Goal: Complete application form

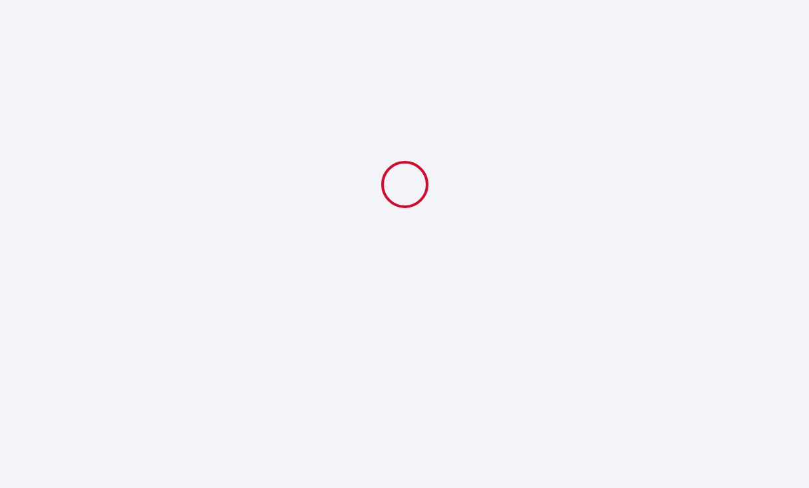
select select
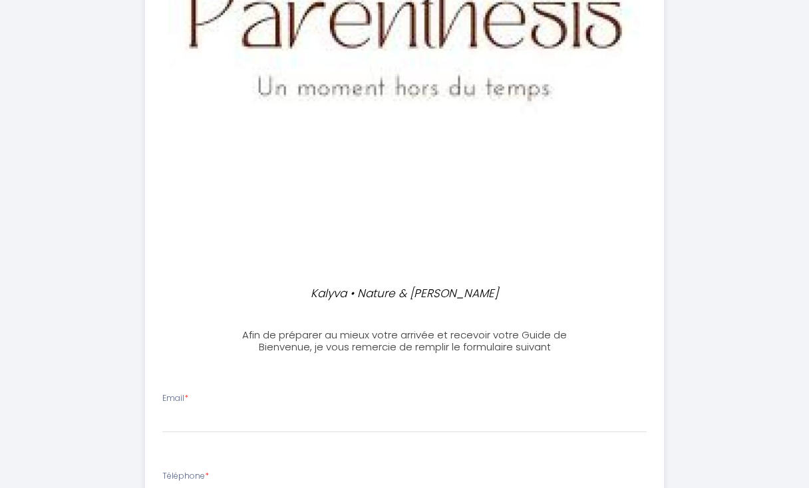
scroll to position [345, 0]
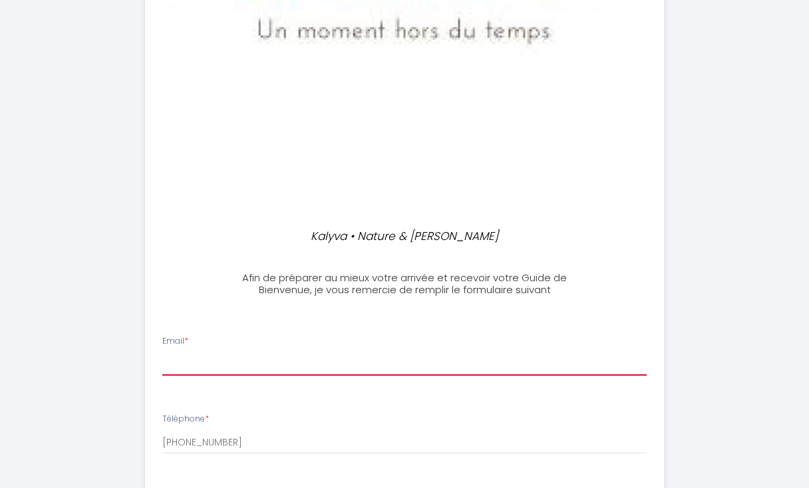
click at [231, 361] on input "Email *" at bounding box center [404, 364] width 484 height 24
type input "[EMAIL_ADDRESS][DOMAIN_NAME]"
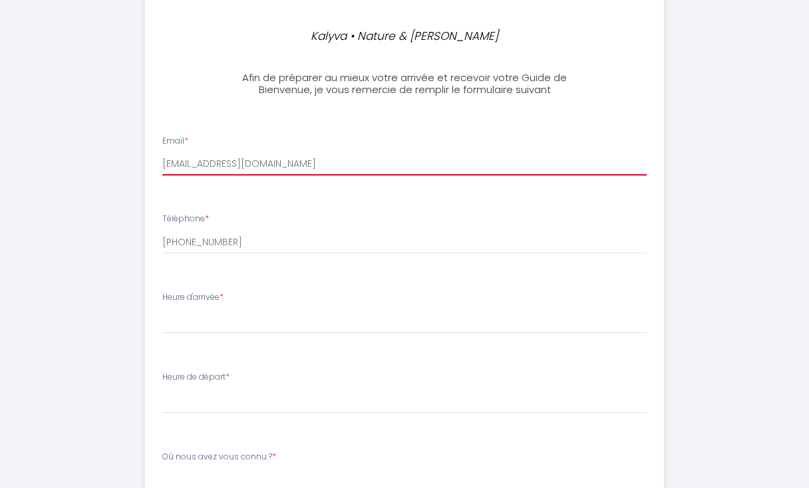
scroll to position [591, 0]
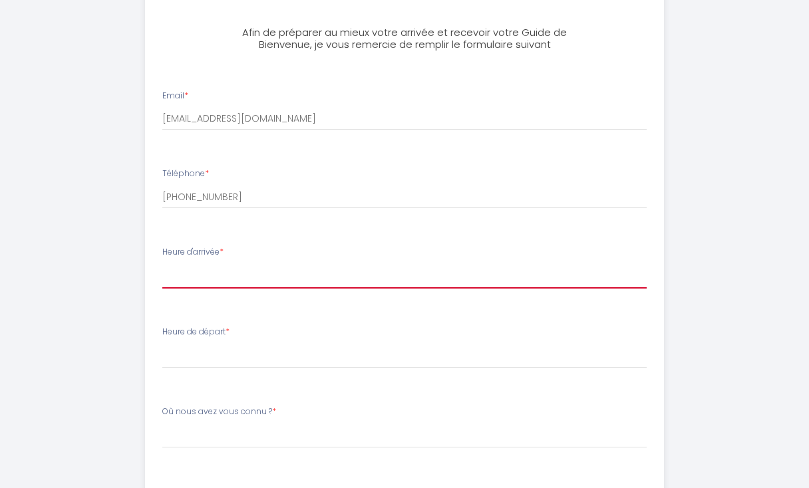
click at [227, 283] on select "16:00 16:30 17:00 17:30 18:00 18:30 19:00 19:30 20:00 20:30 21:00 21:30 22:00 2…" at bounding box center [404, 275] width 484 height 25
select select "19:00"
click at [162, 263] on select "16:00 16:30 17:00 17:30 18:00 18:30 19:00 19:30 20:00 20:30 21:00 21:30 22:00 2…" at bounding box center [404, 275] width 484 height 25
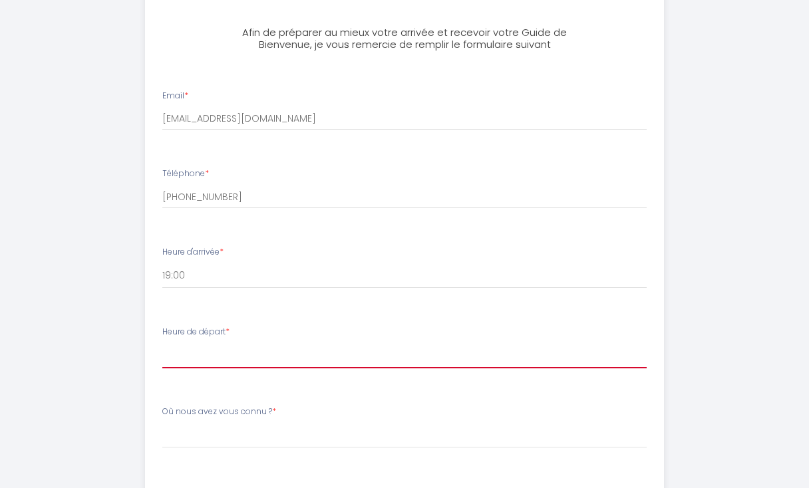
click at [237, 361] on select "00:00 00:30 01:00 01:30 02:00 02:30 03:00 03:30 04:00 04:30 05:00 05:30 06:00 0…" at bounding box center [404, 355] width 484 height 25
select select "10:00"
click at [162, 343] on select "00:00 00:30 01:00 01:30 02:00 02:30 03:00 03:30 04:00 04:30 05:00 05:30 06:00 0…" at bounding box center [404, 355] width 484 height 25
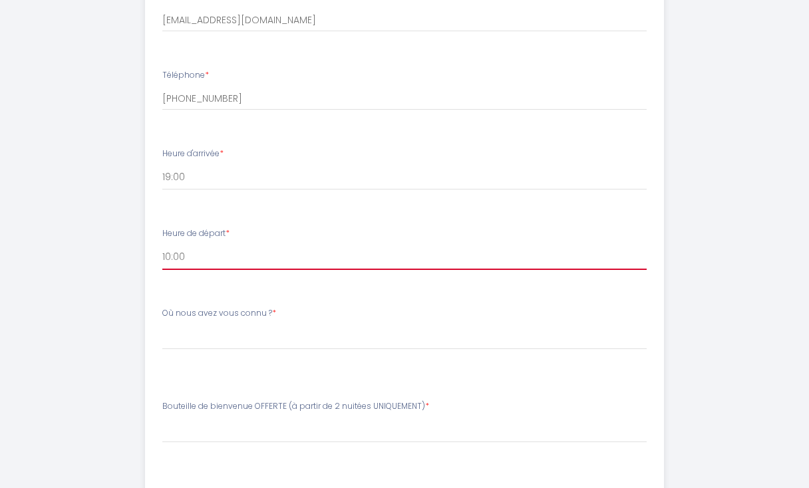
scroll to position [770, 0]
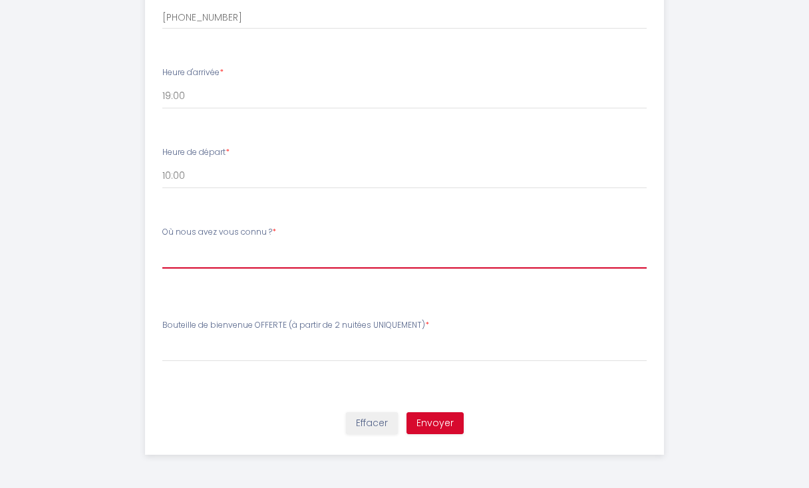
click at [251, 255] on select "[PERSON_NAME] nous avez vous connu ? Airbnb Booking Réseaux Bouche à oreilles" at bounding box center [404, 255] width 484 height 25
select select "Airbnb"
click at [162, 243] on select "[PERSON_NAME] nous avez vous connu ? Airbnb Booking Réseaux Bouche à oreilles" at bounding box center [404, 255] width 484 height 25
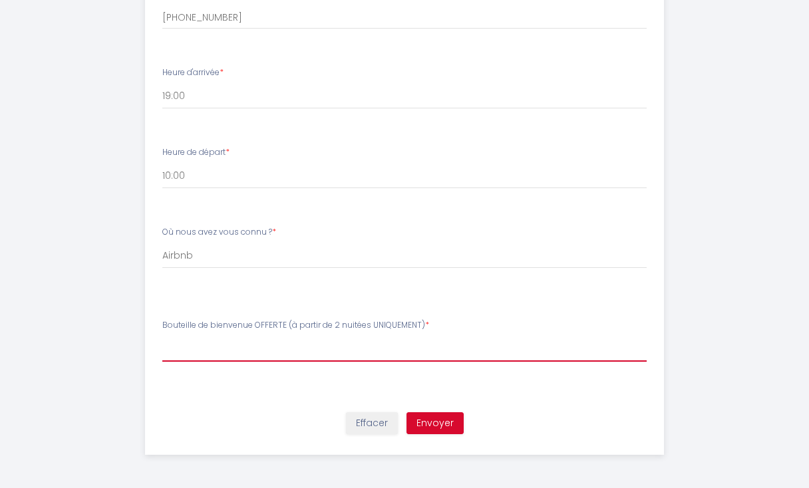
click at [265, 351] on select "[PERSON_NAME] de bienvenue OFFERTE (à partir de 2 nuitées UNIQUEMENT) Rosé Vin …" at bounding box center [404, 349] width 484 height 25
click at [162, 337] on select "[PERSON_NAME] de bienvenue OFFERTE (à partir de 2 nuitées UNIQUEMENT) Rosé Vin …" at bounding box center [404, 349] width 484 height 25
click at [285, 347] on select "[PERSON_NAME] de bienvenue OFFERTE (à partir de 2 nuitées UNIQUEMENT) Rosé Vin …" at bounding box center [404, 349] width 484 height 25
select select "Vin blanc"
click at [162, 337] on select "[PERSON_NAME] de bienvenue OFFERTE (à partir de 2 nuitées UNIQUEMENT) Rosé Vin …" at bounding box center [404, 349] width 484 height 25
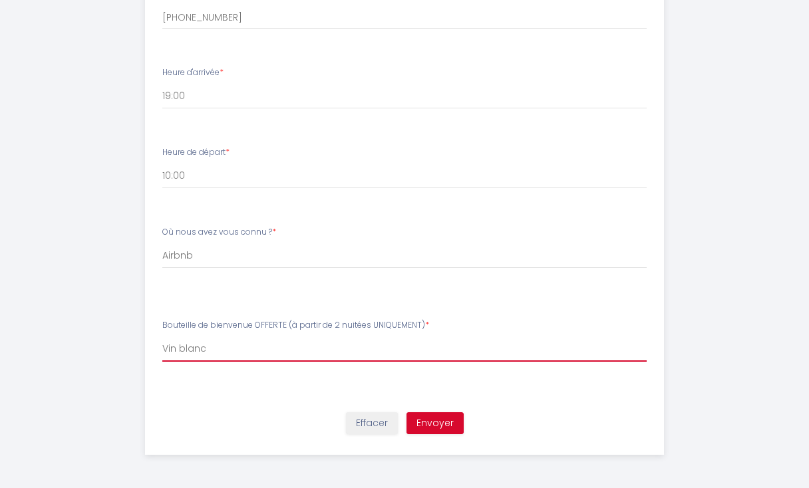
click at [433, 345] on select "[PERSON_NAME] de bienvenue OFFERTE (à partir de 2 nuitées UNIQUEMENT) Rosé Vin …" at bounding box center [404, 349] width 484 height 25
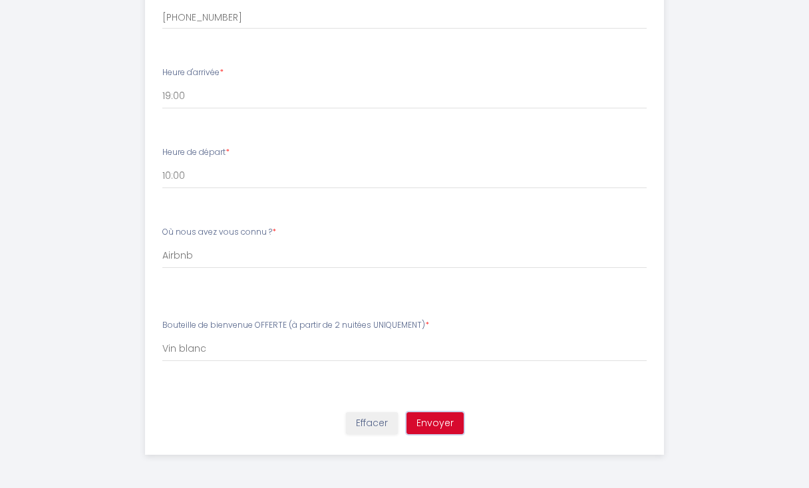
click at [428, 424] on button "Envoyer" at bounding box center [434, 423] width 57 height 23
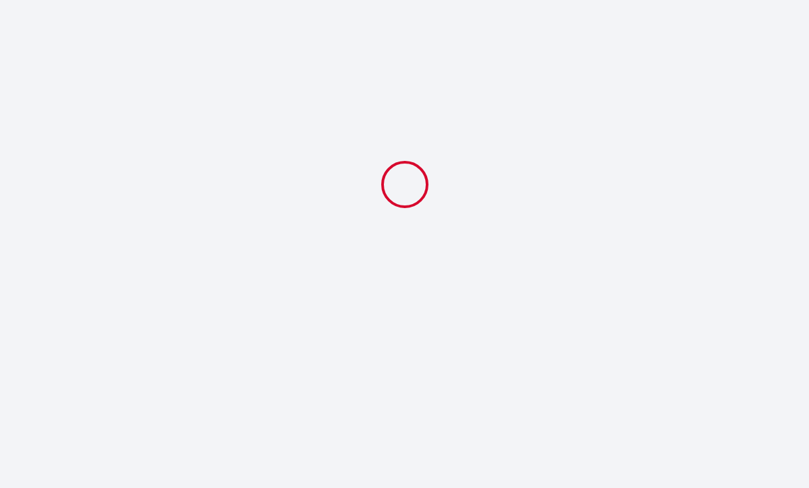
select select "19:00"
select select "10:00"
select select "Airbnb"
select select "Vin blanc"
